Goal: Navigation & Orientation: Find specific page/section

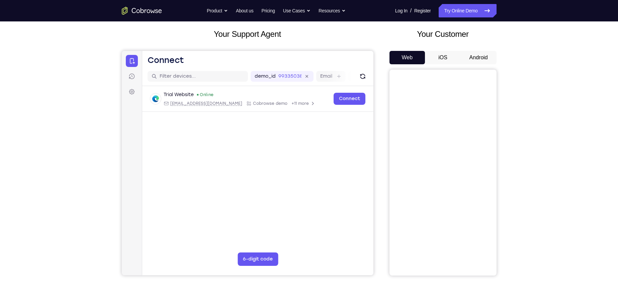
scroll to position [33, 0]
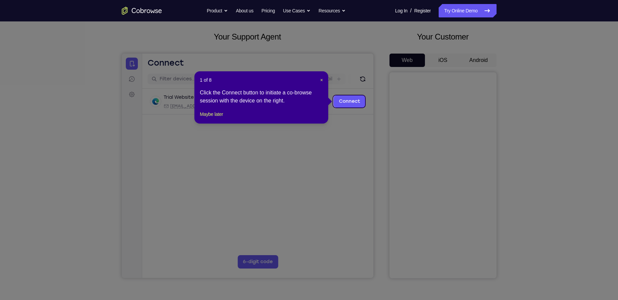
click at [469, 63] on icon at bounding box center [311, 150] width 623 height 300
click at [333, 129] on icon at bounding box center [311, 150] width 623 height 300
click at [321, 80] on span "×" at bounding box center [321, 79] width 3 height 5
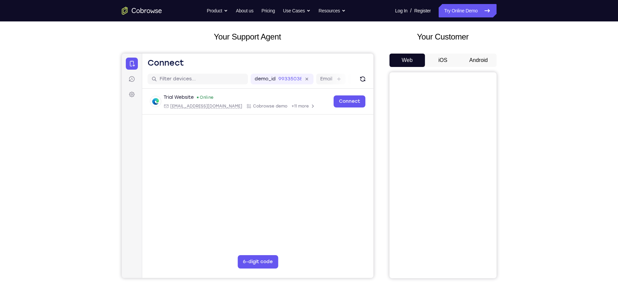
click at [477, 59] on button "Android" at bounding box center [478, 59] width 36 height 13
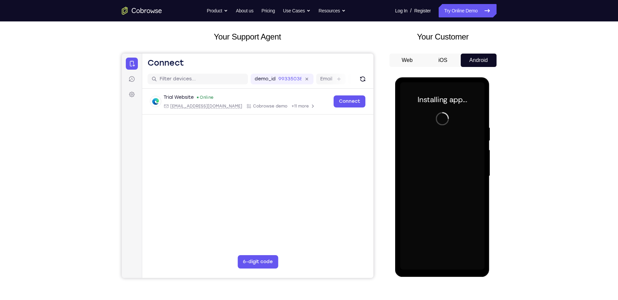
scroll to position [67, 0]
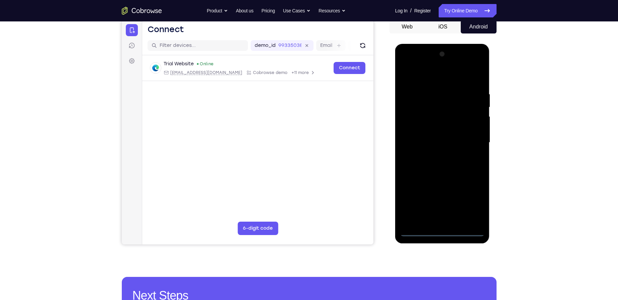
click at [414, 230] on div at bounding box center [442, 142] width 84 height 187
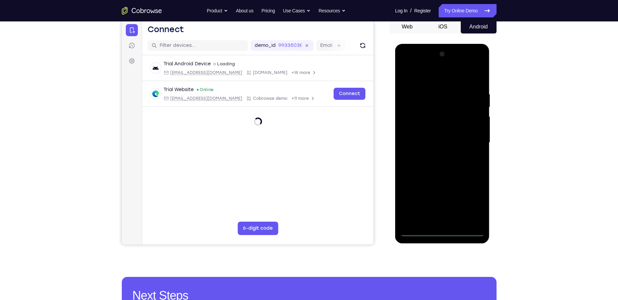
click at [420, 230] on div at bounding box center [442, 142] width 84 height 187
click at [464, 204] on div at bounding box center [442, 142] width 84 height 187
click at [470, 202] on div at bounding box center [442, 142] width 84 height 187
click at [423, 76] on div at bounding box center [442, 142] width 84 height 187
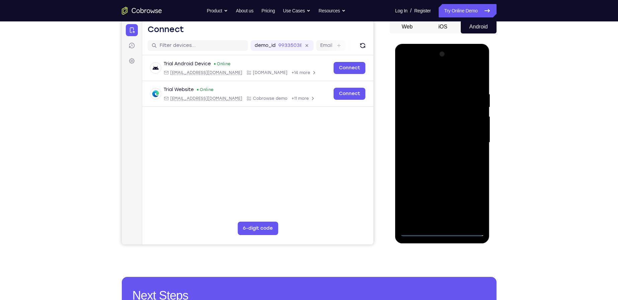
click at [412, 121] on div at bounding box center [442, 142] width 84 height 187
click at [433, 225] on div at bounding box center [442, 142] width 84 height 187
click at [427, 148] on div at bounding box center [442, 142] width 84 height 187
click at [427, 144] on div at bounding box center [442, 142] width 84 height 187
click at [440, 122] on div at bounding box center [442, 142] width 84 height 187
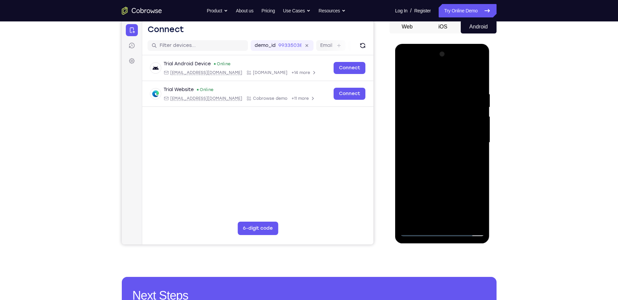
click at [444, 137] on div at bounding box center [442, 142] width 84 height 187
click at [446, 149] on div at bounding box center [442, 142] width 84 height 187
click at [451, 217] on div at bounding box center [442, 142] width 84 height 187
click at [446, 130] on div at bounding box center [442, 142] width 84 height 187
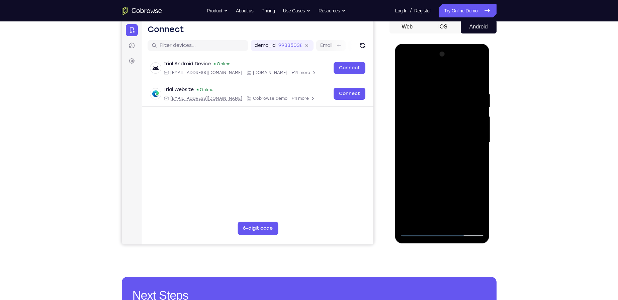
click at [419, 218] on div at bounding box center [442, 142] width 84 height 187
click at [406, 78] on div at bounding box center [442, 142] width 84 height 187
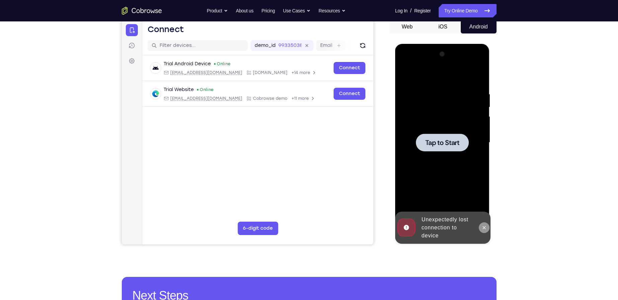
click at [486, 228] on icon at bounding box center [483, 227] width 5 height 5
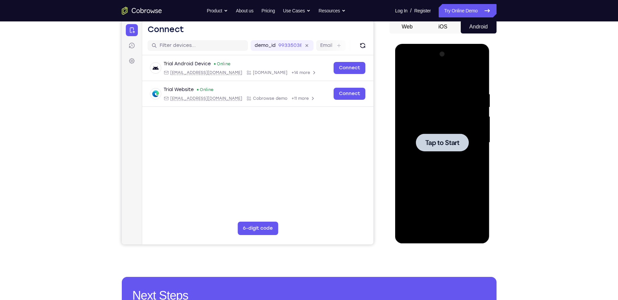
click at [430, 136] on div at bounding box center [442, 142] width 53 height 18
